Goal: Task Accomplishment & Management: Manage account settings

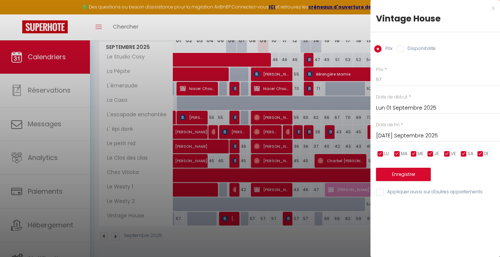
click at [491, 9] on div "x" at bounding box center [433, 8] width 124 height 9
select select
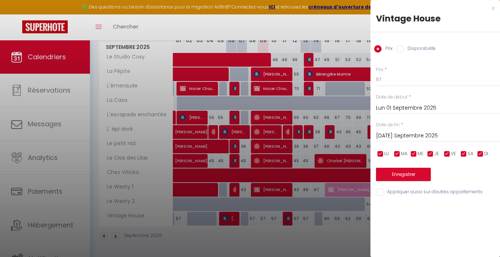
select select
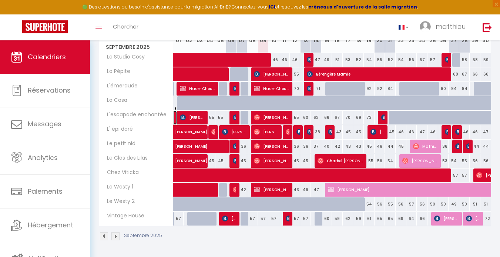
click at [174, 117] on link "[PERSON_NAME]" at bounding box center [175, 118] width 4 height 14
select select "OK"
select select "0"
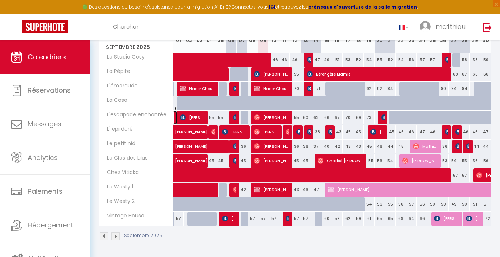
select select "1"
select select
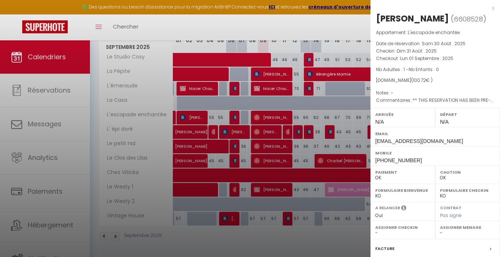
click at [199, 117] on div at bounding box center [250, 128] width 500 height 257
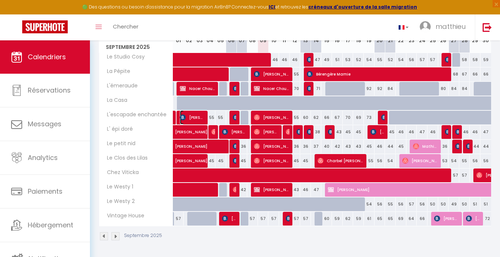
click at [199, 117] on span "[PERSON_NAME]" at bounding box center [192, 117] width 25 height 14
select select "31019"
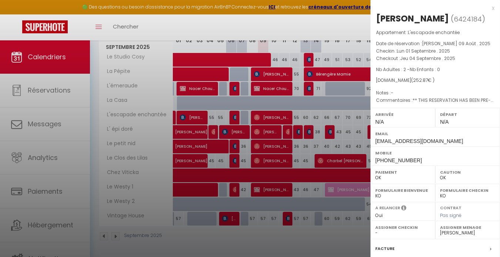
click at [268, 240] on div at bounding box center [250, 128] width 500 height 257
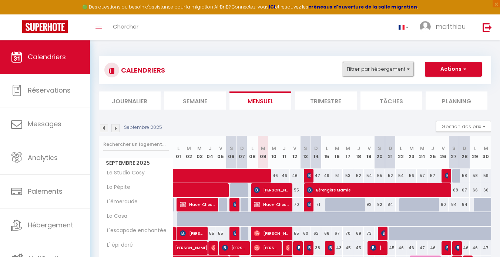
click at [374, 64] on button "Filtrer par hébergement" at bounding box center [378, 69] width 71 height 15
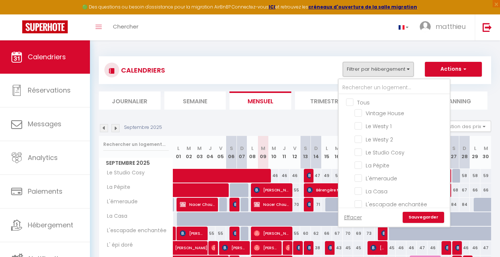
click at [351, 102] on input "Tous" at bounding box center [401, 101] width 111 height 7
checkbox input "true"
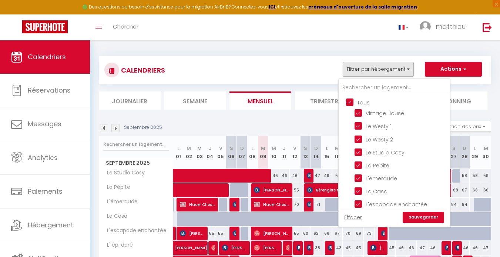
checkbox input "true"
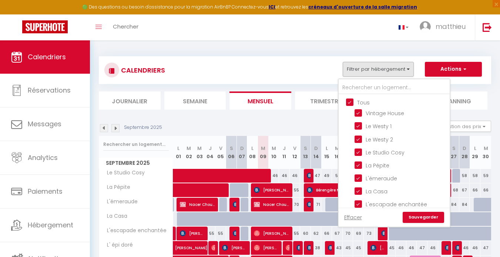
checkbox input "true"
click at [351, 102] on input "Tous" at bounding box center [401, 101] width 111 height 7
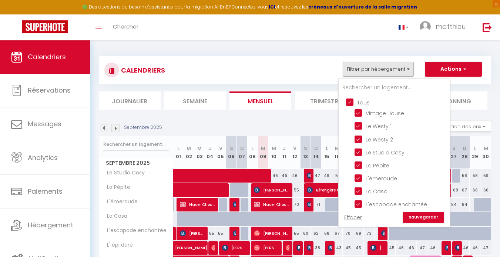
checkbox input "false"
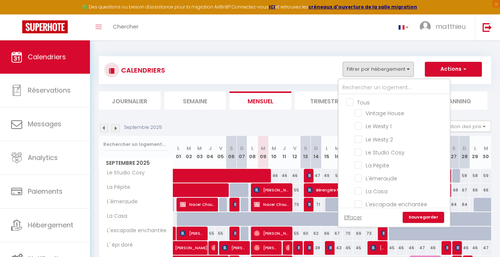
checkbox input "false"
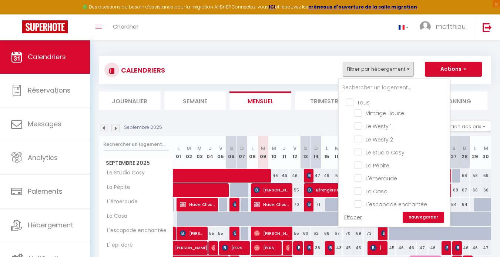
checkbox input "false"
click at [360, 112] on input "Vintage House" at bounding box center [401, 112] width 93 height 7
checkbox input "true"
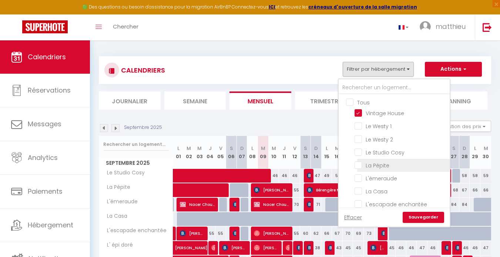
click at [360, 166] on input "La Pépite" at bounding box center [401, 164] width 93 height 7
checkbox input "true"
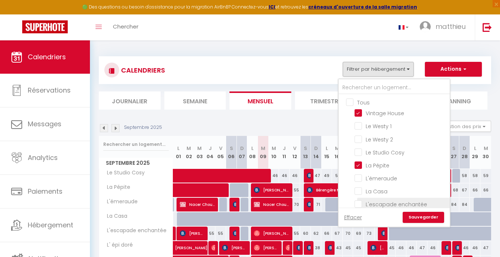
click at [360, 204] on input "L'escapade enchantée" at bounding box center [401, 203] width 93 height 7
checkbox input "true"
click at [422, 216] on link "Sauvegarder" at bounding box center [423, 217] width 41 height 11
